Goal: Information Seeking & Learning: Check status

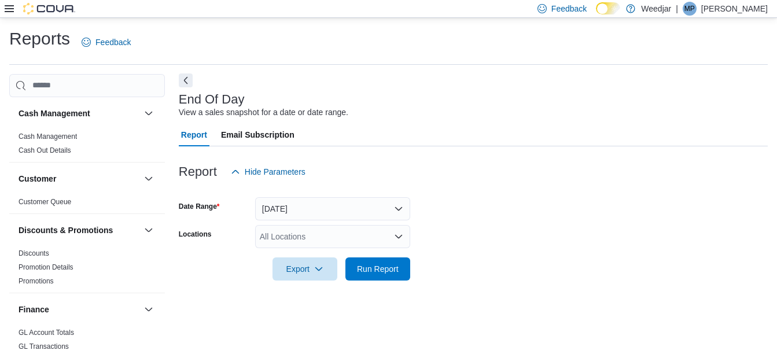
click at [191, 84] on button "Next" at bounding box center [186, 80] width 14 height 14
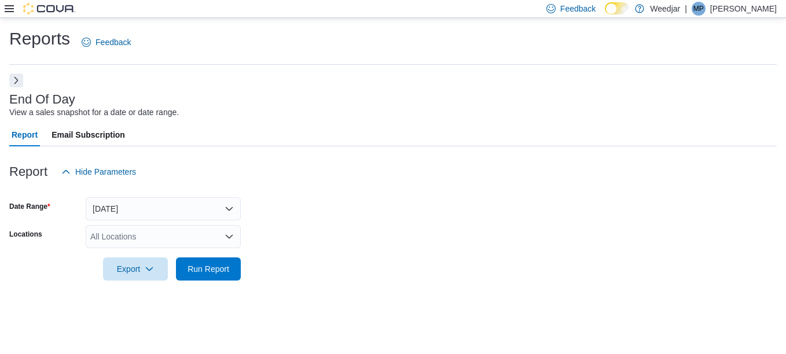
click at [18, 79] on button "Next" at bounding box center [16, 80] width 14 height 14
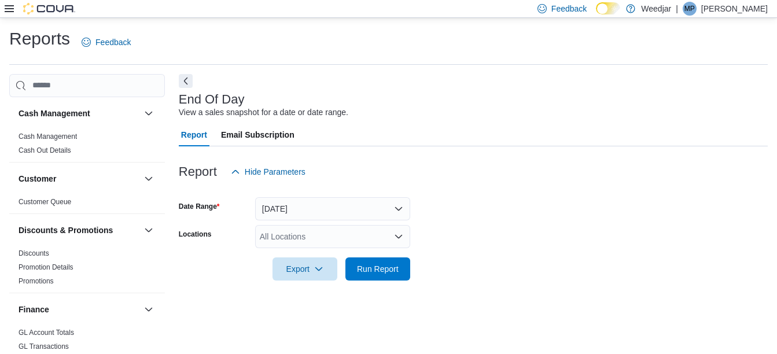
click at [6, 10] on icon at bounding box center [9, 8] width 9 height 9
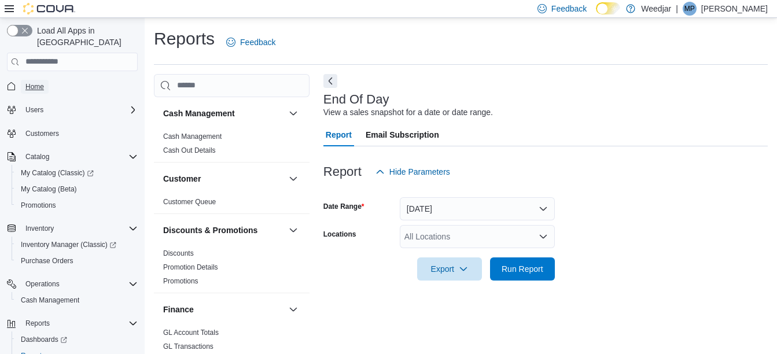
click at [34, 81] on span "Home" at bounding box center [34, 87] width 19 height 14
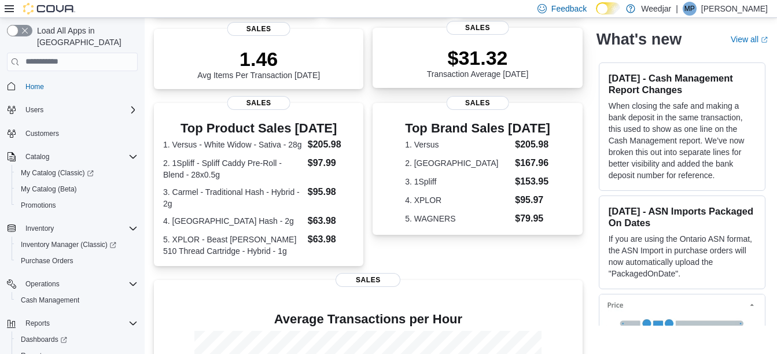
scroll to position [174, 0]
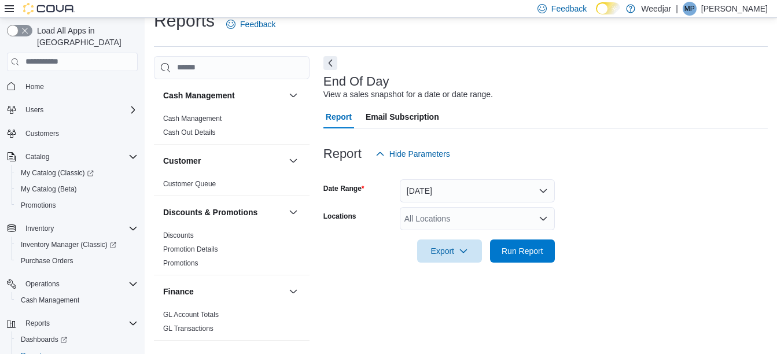
scroll to position [30, 0]
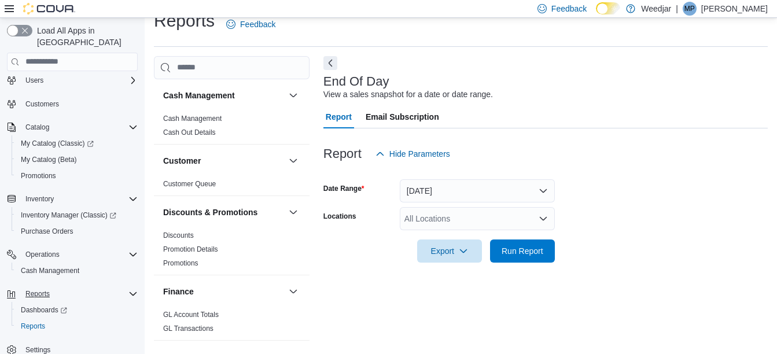
click at [64, 287] on div "Reports" at bounding box center [79, 294] width 117 height 14
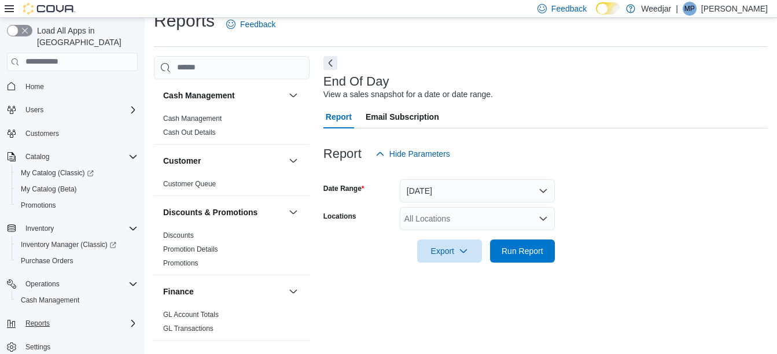
click at [126, 317] on div "Reports" at bounding box center [79, 324] width 117 height 14
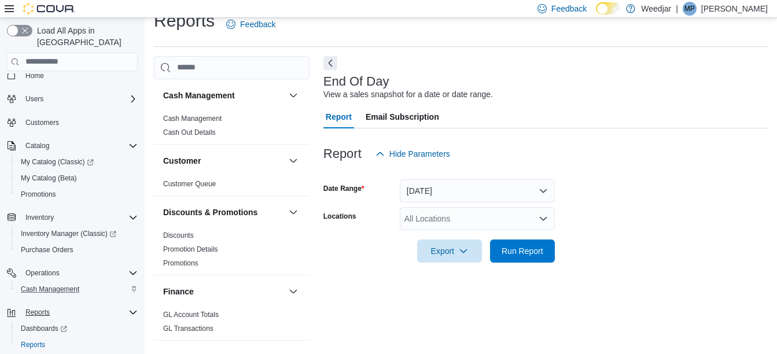
scroll to position [30, 0]
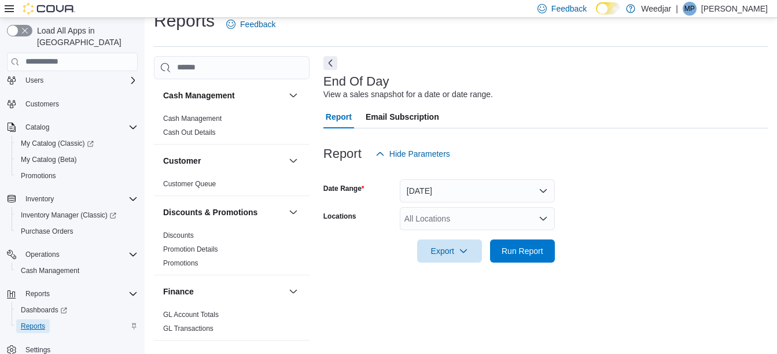
click at [36, 322] on span "Reports" at bounding box center [33, 326] width 24 height 9
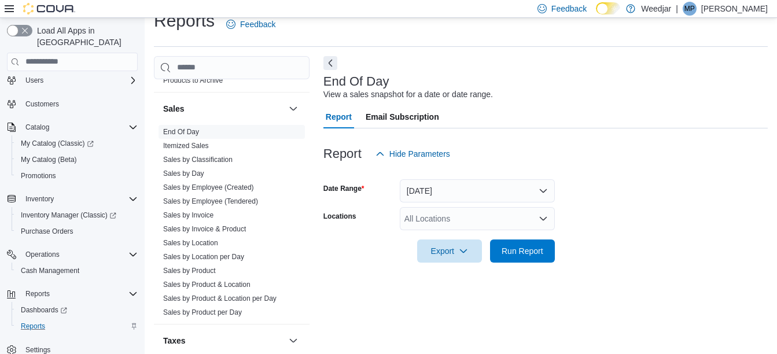
scroll to position [694, 0]
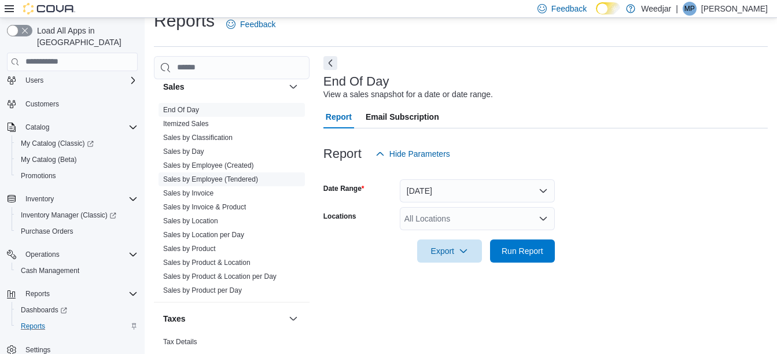
click at [245, 180] on link "Sales by Employee (Tendered)" at bounding box center [210, 179] width 95 height 8
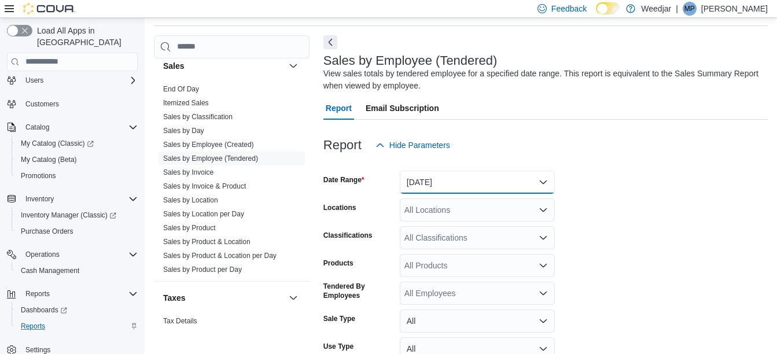
click at [446, 179] on button "[DATE]" at bounding box center [477, 182] width 155 height 23
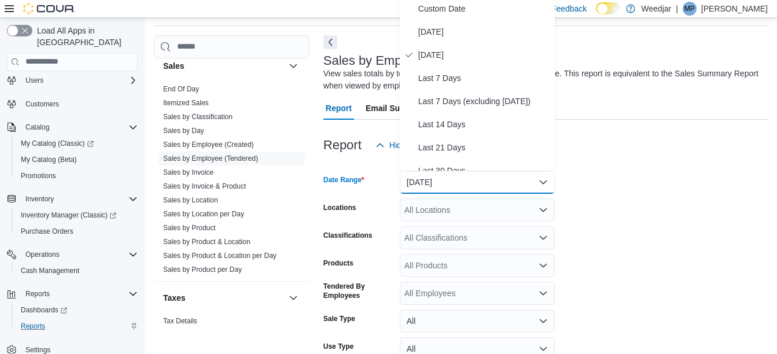
scroll to position [36, 0]
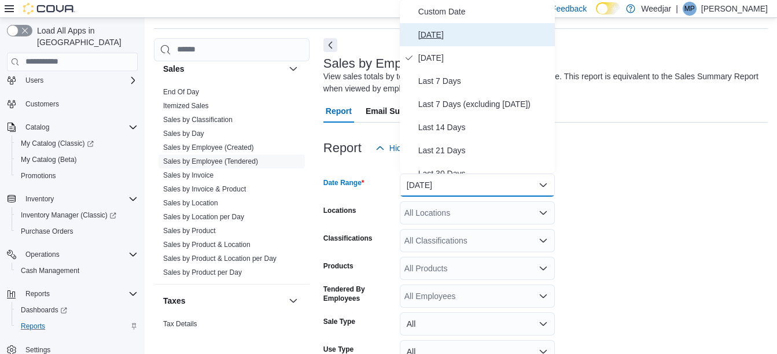
click at [450, 35] on span "[DATE]" at bounding box center [484, 35] width 132 height 14
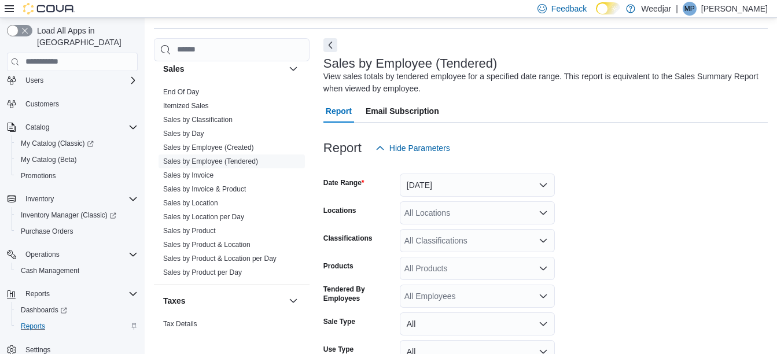
click at [562, 139] on div "Report Hide Parameters" at bounding box center [545, 148] width 444 height 23
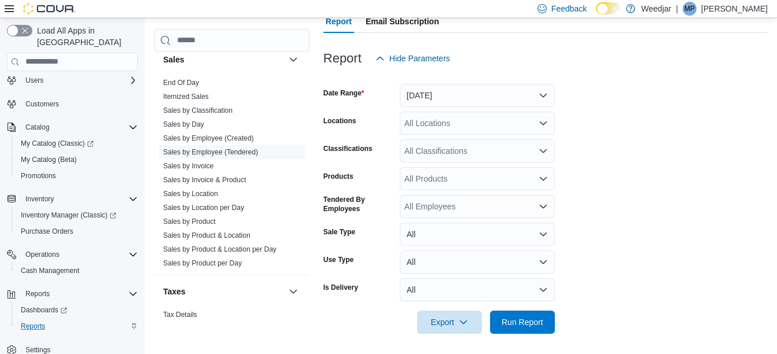
scroll to position [128, 0]
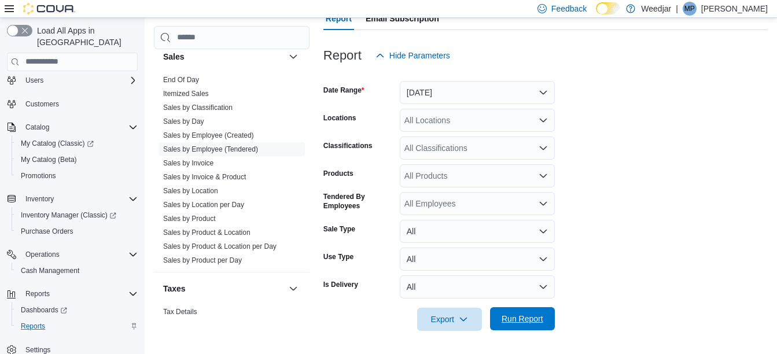
click at [541, 311] on span "Run Report" at bounding box center [522, 318] width 51 height 23
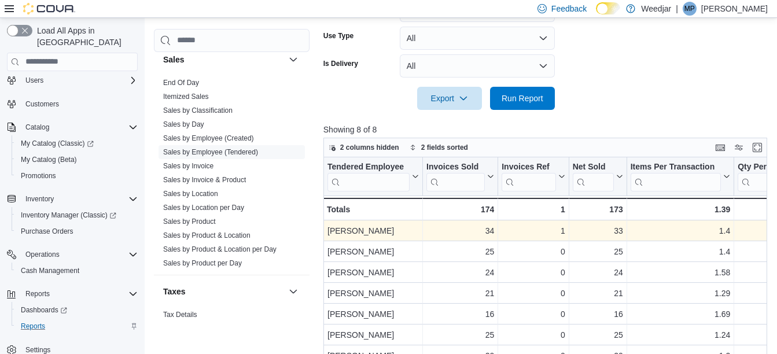
scroll to position [418, 0]
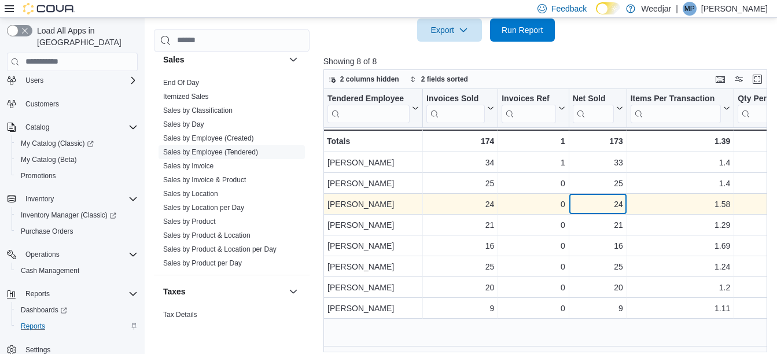
click at [616, 204] on div "24" at bounding box center [598, 204] width 50 height 14
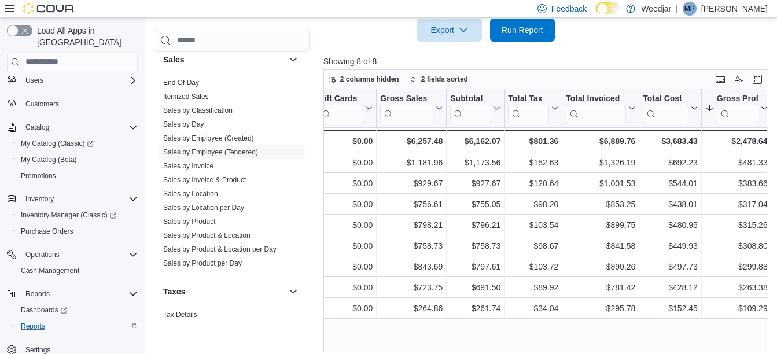
scroll to position [0, 697]
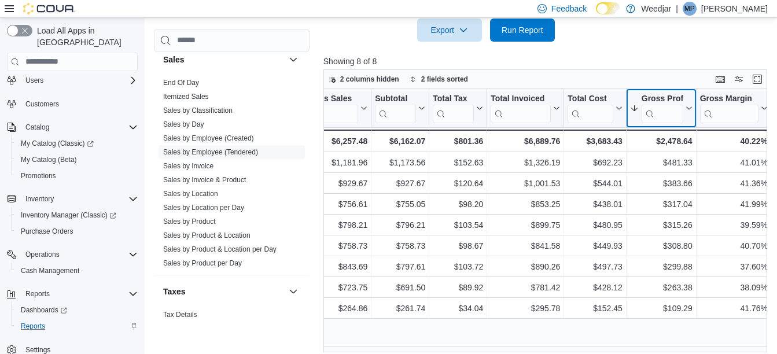
click at [686, 103] on button "Gross Profit" at bounding box center [661, 108] width 62 height 30
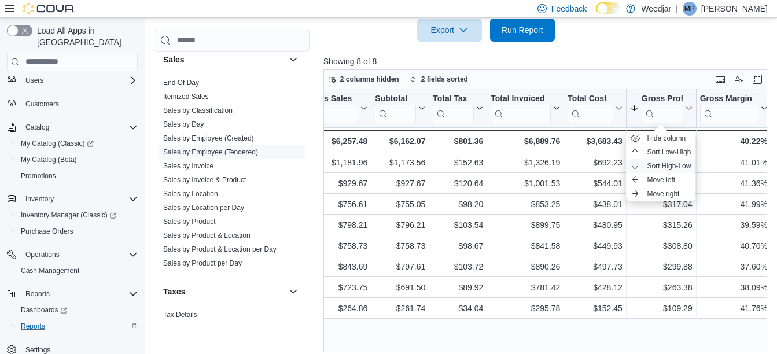
click at [685, 166] on span "Sort High-Low" at bounding box center [669, 165] width 44 height 9
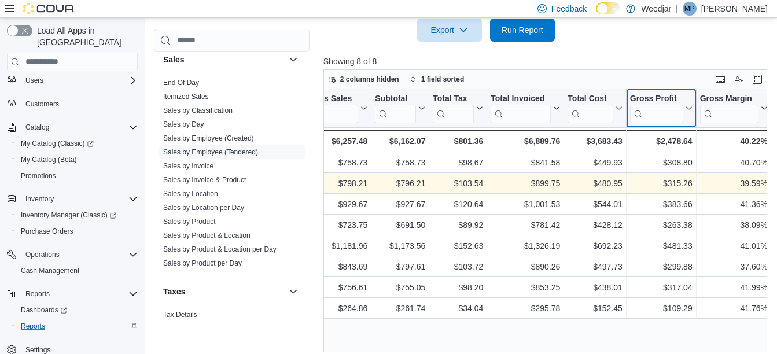
click at [687, 104] on button "Gross Profit" at bounding box center [661, 108] width 62 height 30
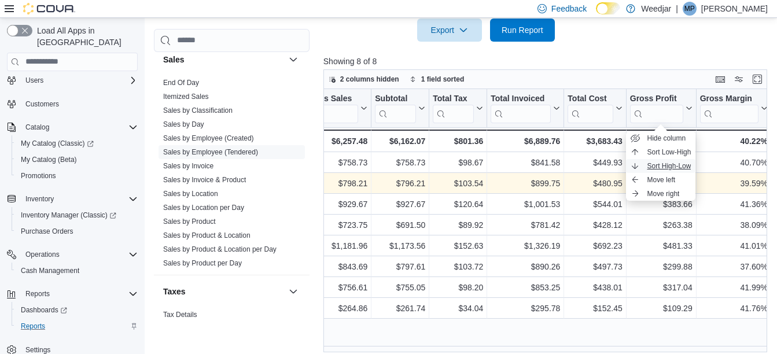
click at [678, 167] on span "Sort High-Low" at bounding box center [669, 165] width 44 height 9
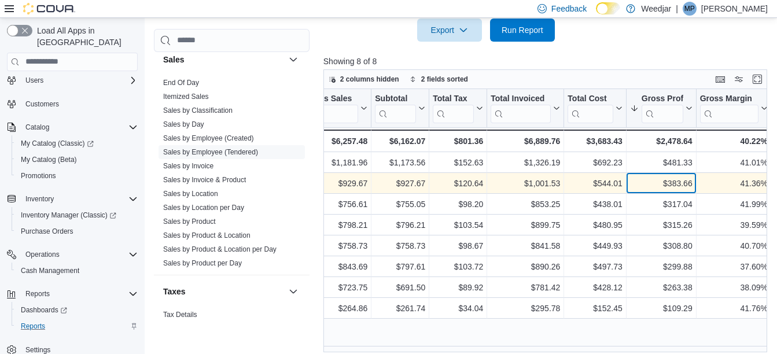
click at [686, 187] on div "$383.66" at bounding box center [661, 184] width 62 height 14
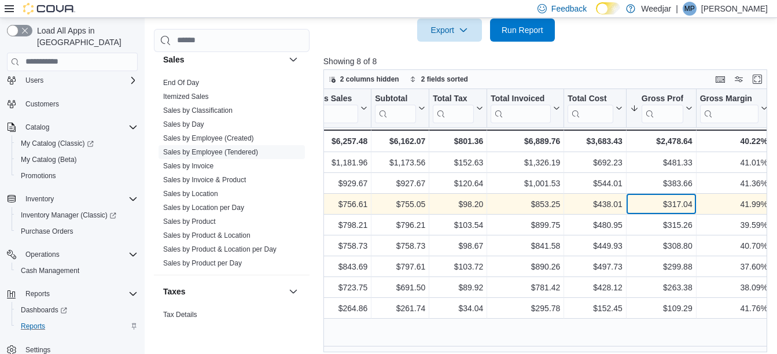
click at [686, 200] on div "$317.04" at bounding box center [661, 204] width 62 height 14
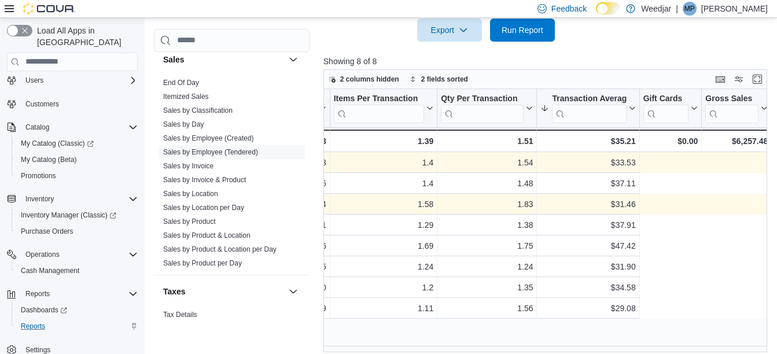
scroll to position [0, 0]
